Goal: Find specific page/section: Find specific page/section

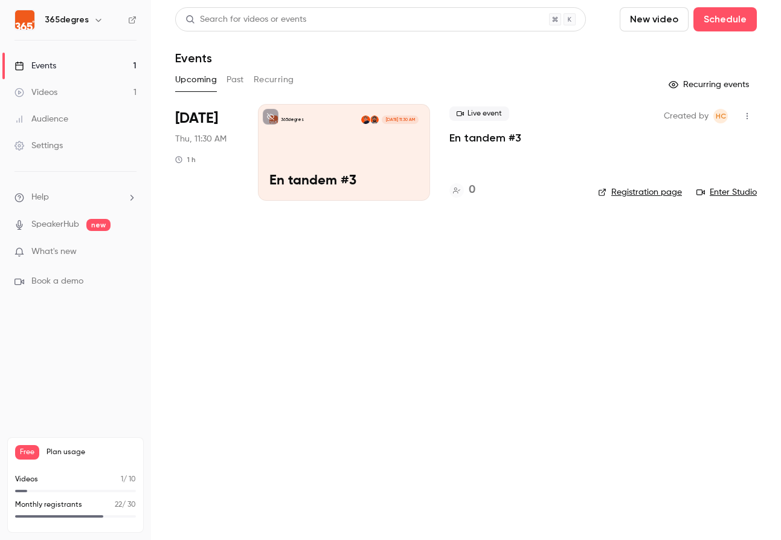
click at [237, 79] on button "Past" at bounding box center [236, 79] width 18 height 19
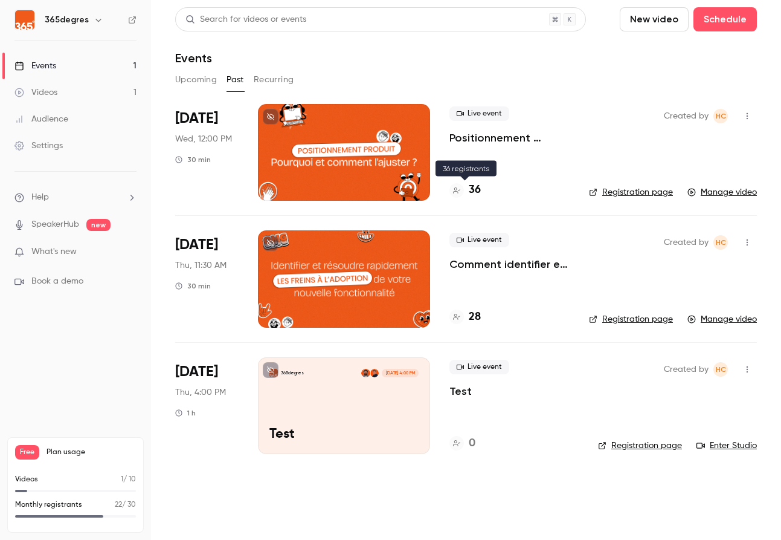
click at [479, 187] on h4 "36" at bounding box center [475, 190] width 12 height 16
